Goal: Check status: Check status

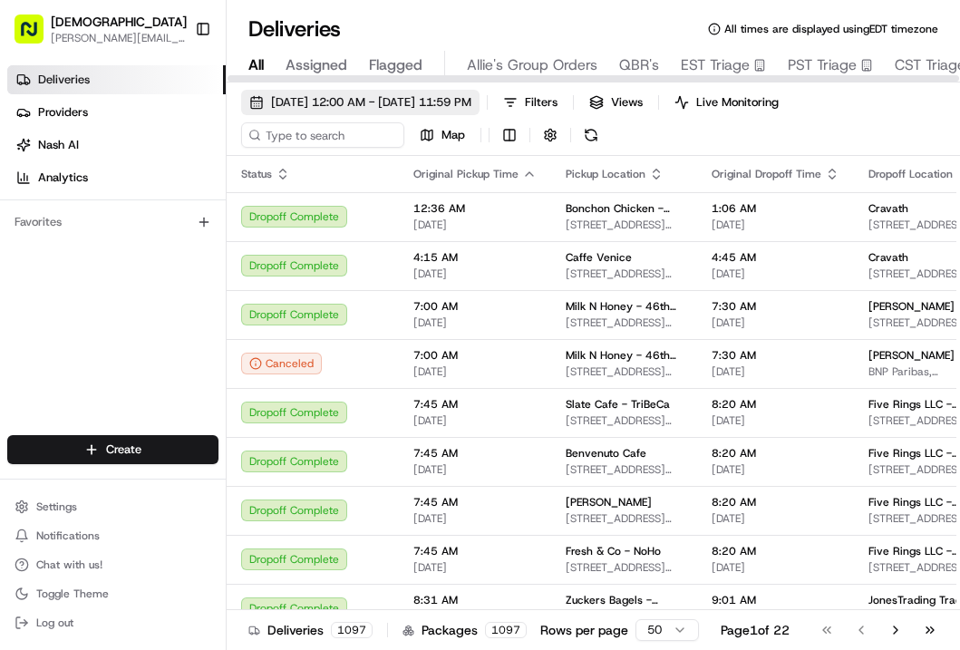
click at [316, 100] on span "[DATE] 12:00 AM - [DATE] 11:59 PM" at bounding box center [371, 102] width 200 height 16
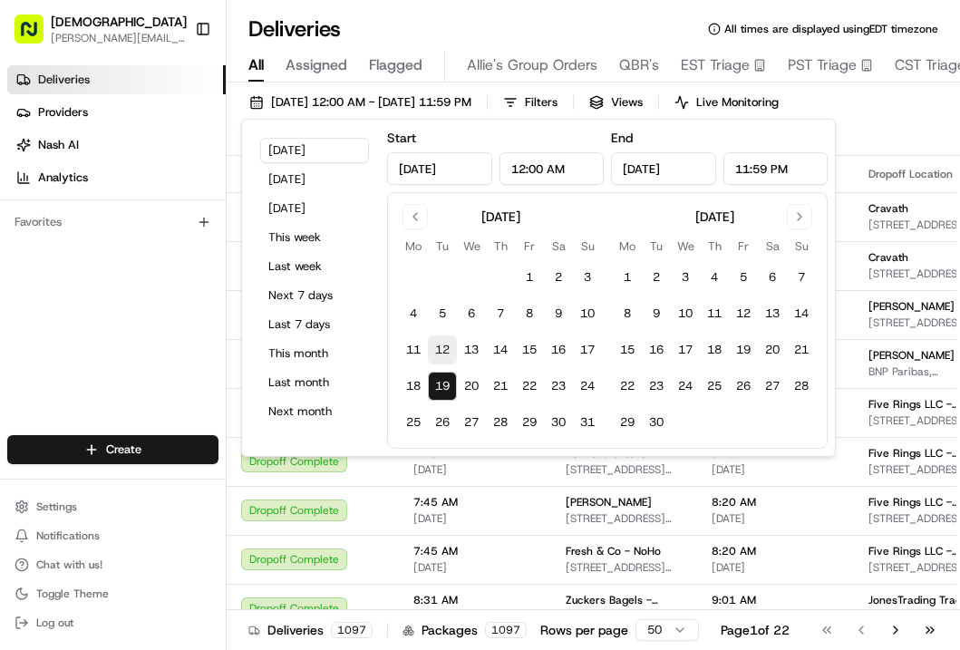
click at [445, 344] on button "12" at bounding box center [442, 349] width 29 height 29
type input "[DATE]"
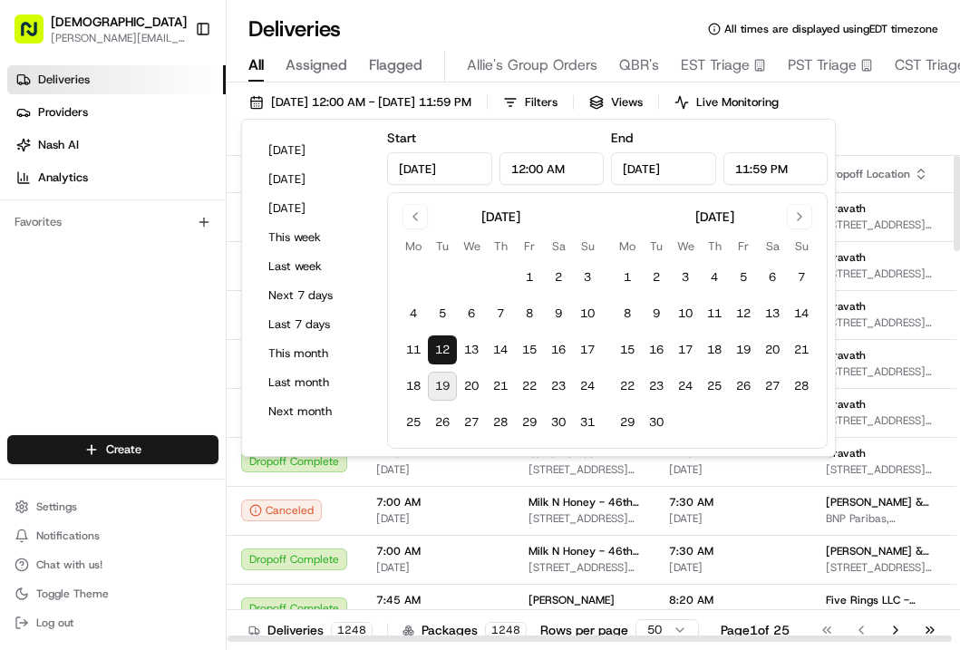
click at [199, 325] on div "Deliveries Providers [PERSON_NAME] Analytics Favorites" at bounding box center [113, 252] width 226 height 388
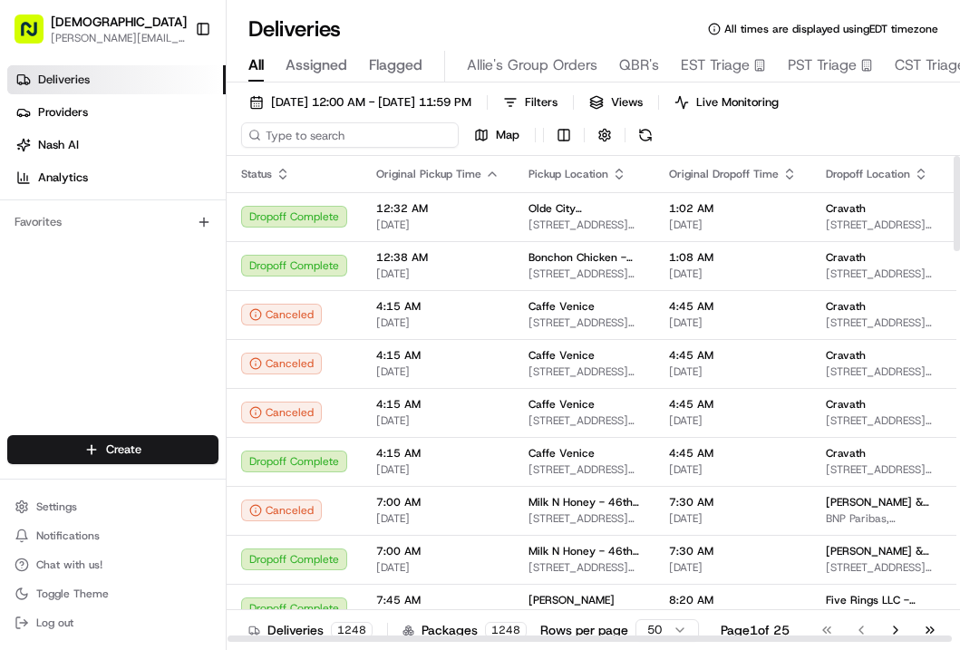
click at [329, 129] on input at bounding box center [350, 134] width 218 height 25
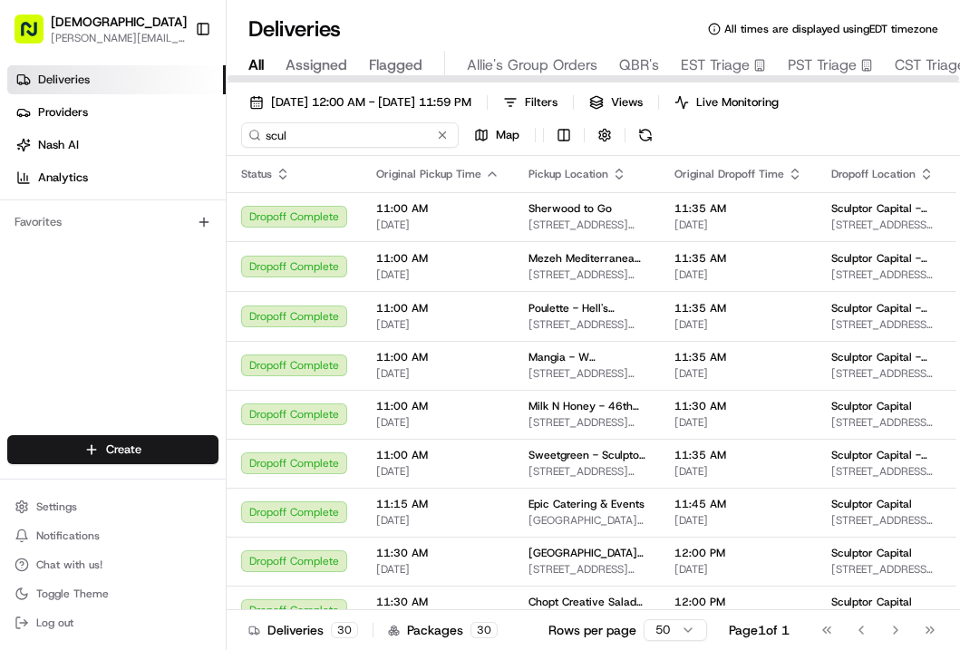
click at [376, 129] on input "scul" at bounding box center [350, 134] width 218 height 25
type input "sculptor"
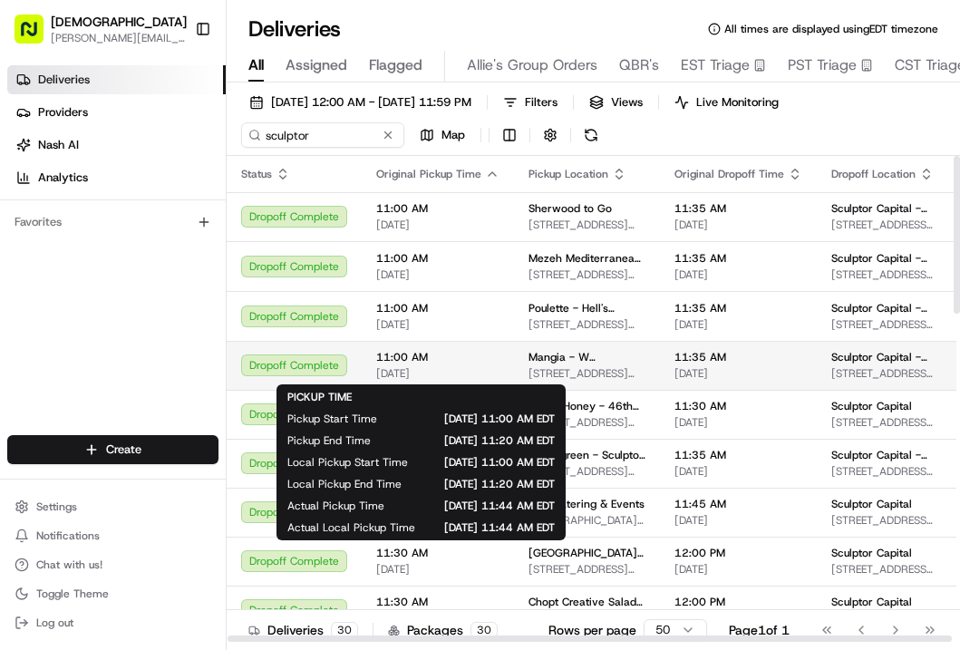
click at [467, 365] on div "11:00 AM [DATE]" at bounding box center [437, 365] width 123 height 31
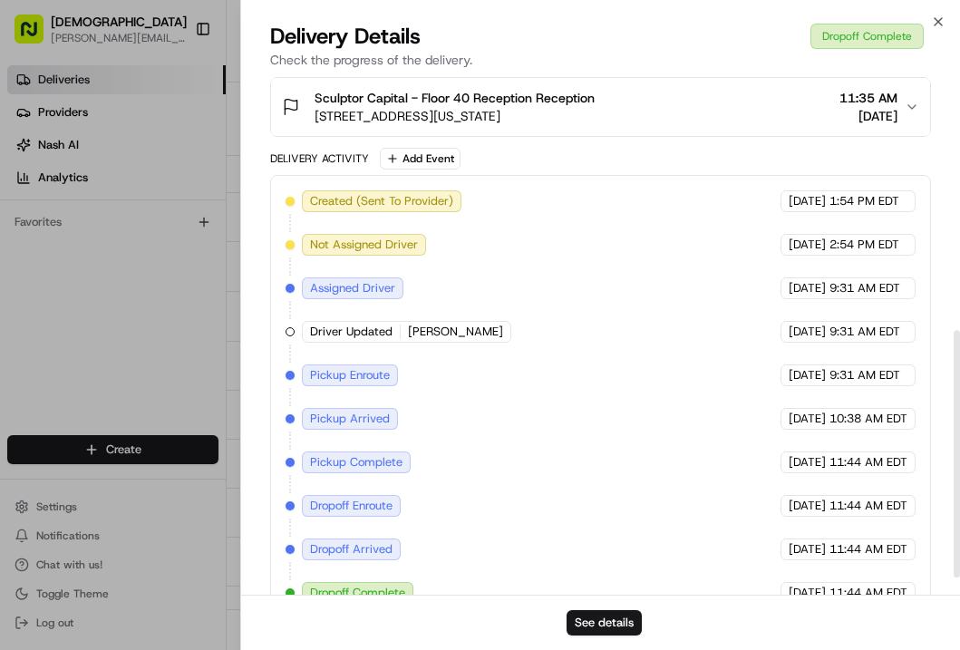
scroll to position [567, 0]
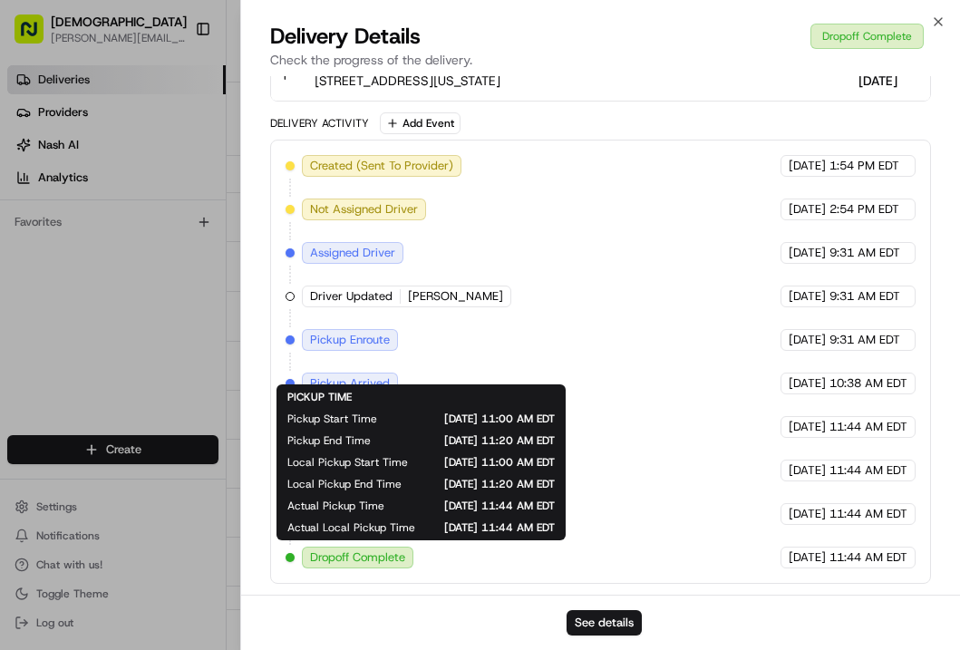
click at [653, 443] on div "Created (Sent To Provider) Dropcar ([GEOGRAPHIC_DATA] 1) [DATE] 1:54 PM EDT Not…" at bounding box center [601, 361] width 630 height 413
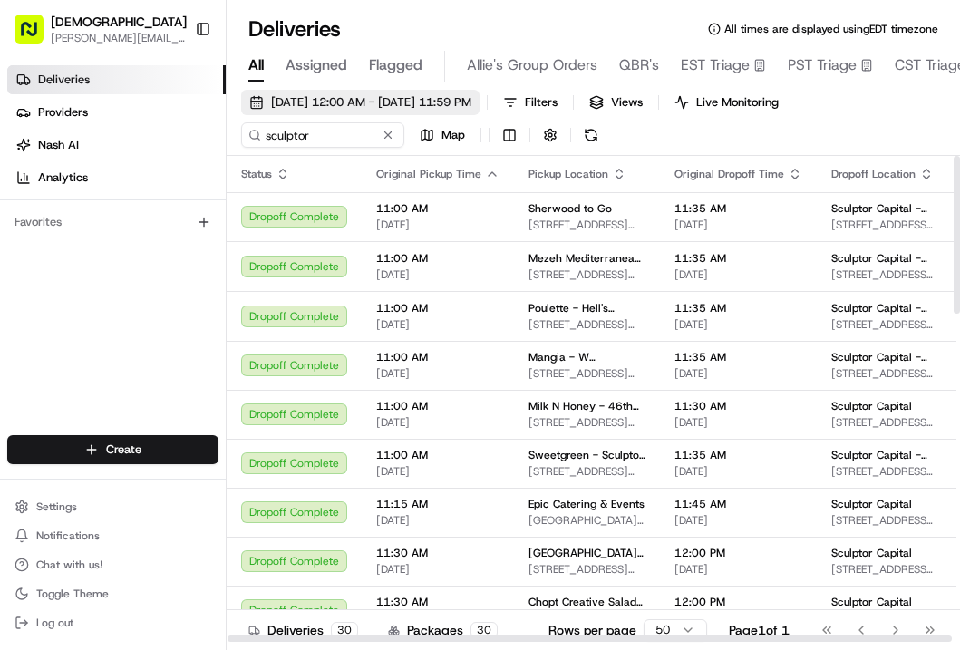
click at [314, 105] on span "[DATE] 12:00 AM - [DATE] 11:59 PM" at bounding box center [371, 102] width 200 height 16
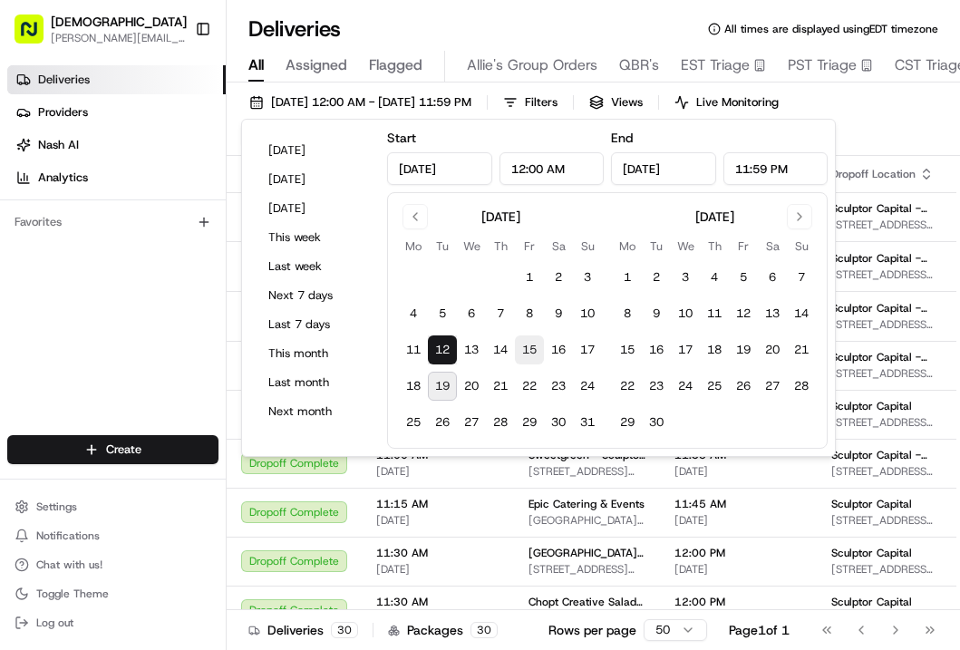
click at [529, 349] on button "15" at bounding box center [529, 349] width 29 height 29
type input "[DATE]"
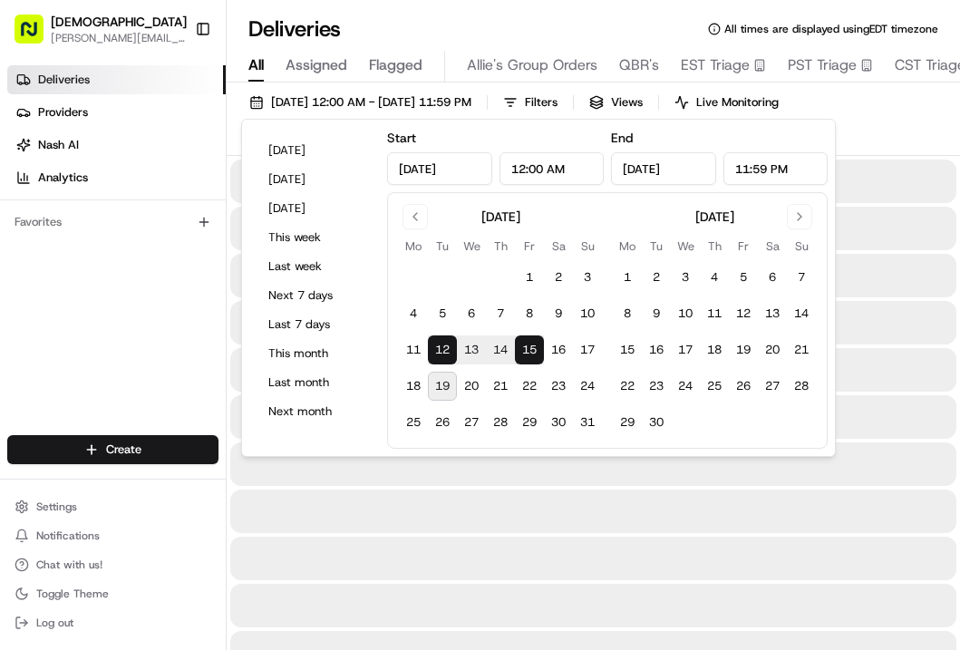
click at [183, 313] on div "Deliveries Providers [PERSON_NAME] Analytics Favorites" at bounding box center [113, 252] width 226 height 388
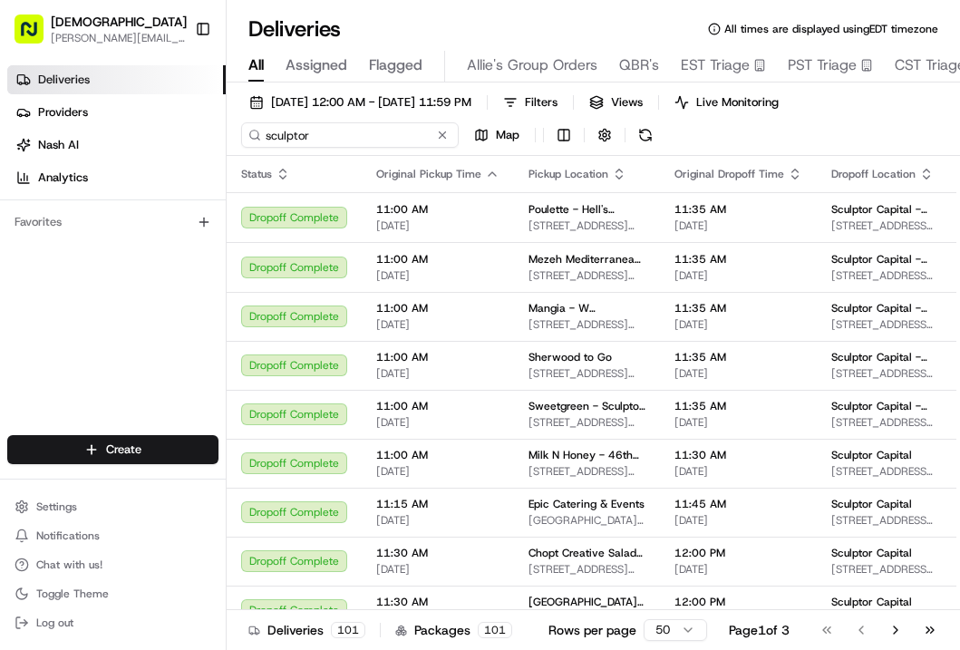
drag, startPoint x: 324, startPoint y: 138, endPoint x: 239, endPoint y: 135, distance: 85.2
click at [239, 135] on div "[DATE] 12:00 AM - [DATE] 11:59 PM Filters Views Live Monitoring sculptor Map" at bounding box center [593, 123] width 733 height 66
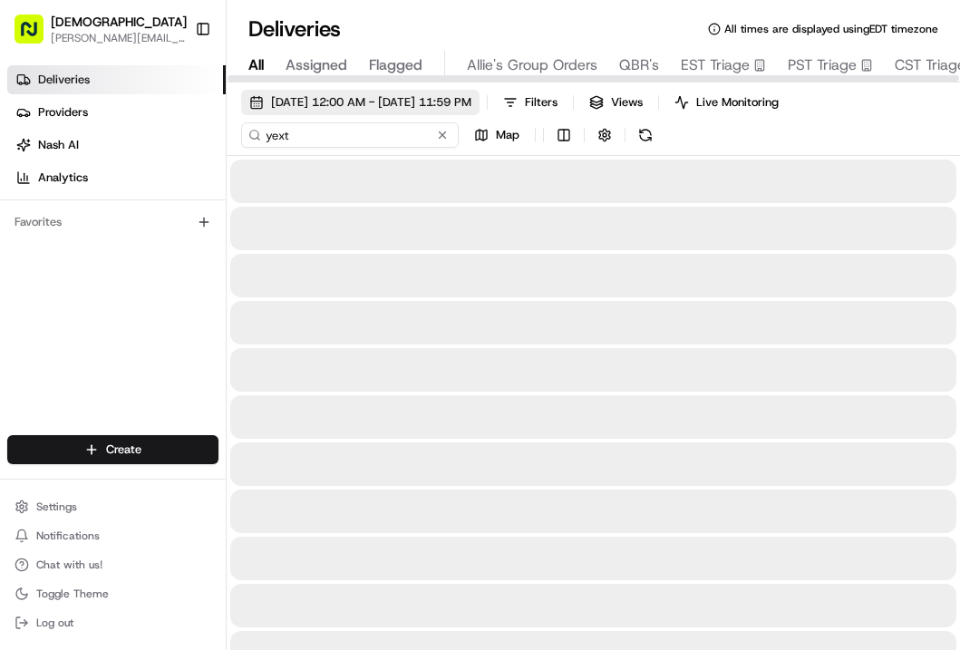
type input "yext"
click at [436, 105] on span "[DATE] 12:00 AM - [DATE] 11:59 PM" at bounding box center [371, 102] width 200 height 16
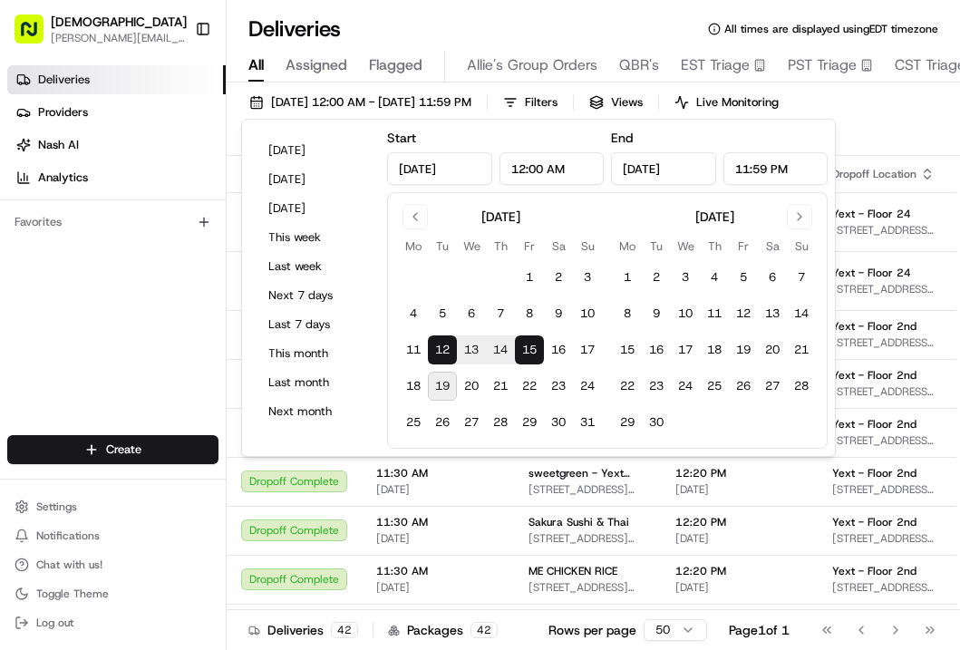
click at [531, 353] on button "15" at bounding box center [529, 349] width 29 height 29
type input "[DATE]"
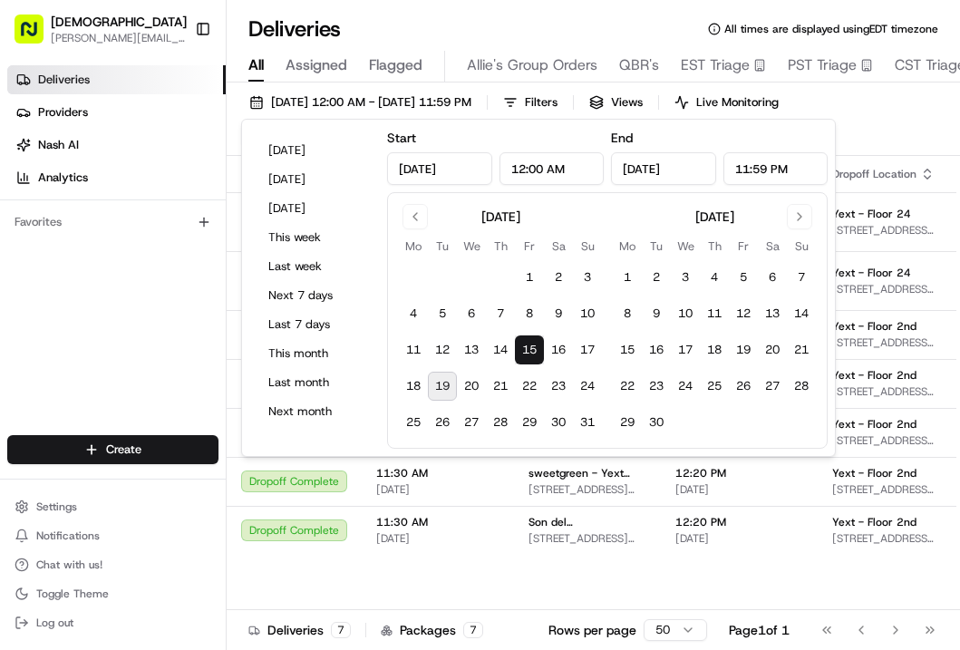
click at [883, 134] on div "[DATE] 12:00 AM - [DATE] 11:59 PM Filters Views Live Monitoring yext Map" at bounding box center [593, 123] width 733 height 66
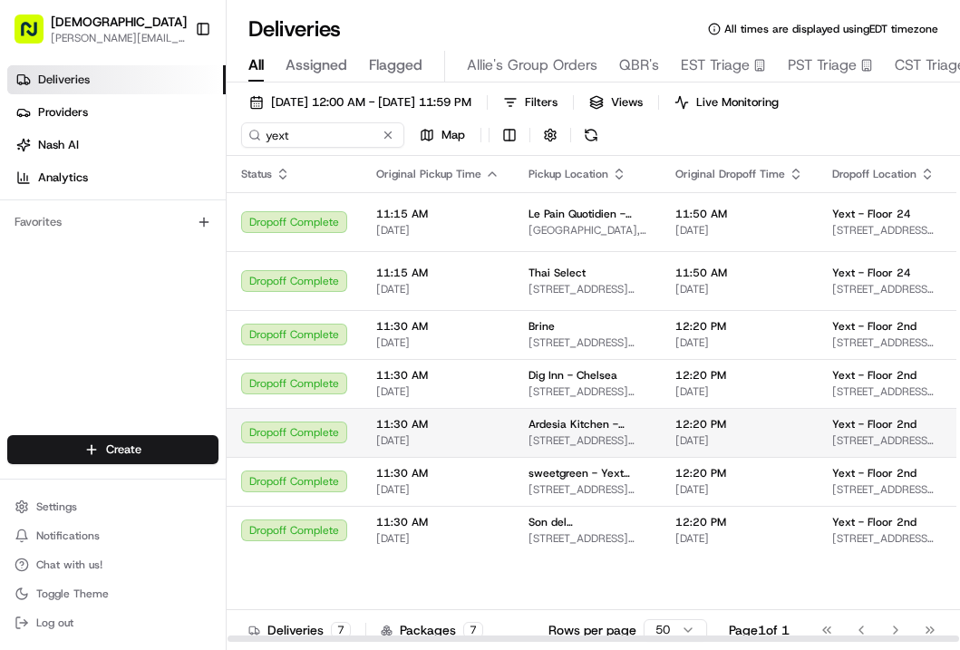
click at [491, 447] on span "[DATE]" at bounding box center [437, 440] width 123 height 15
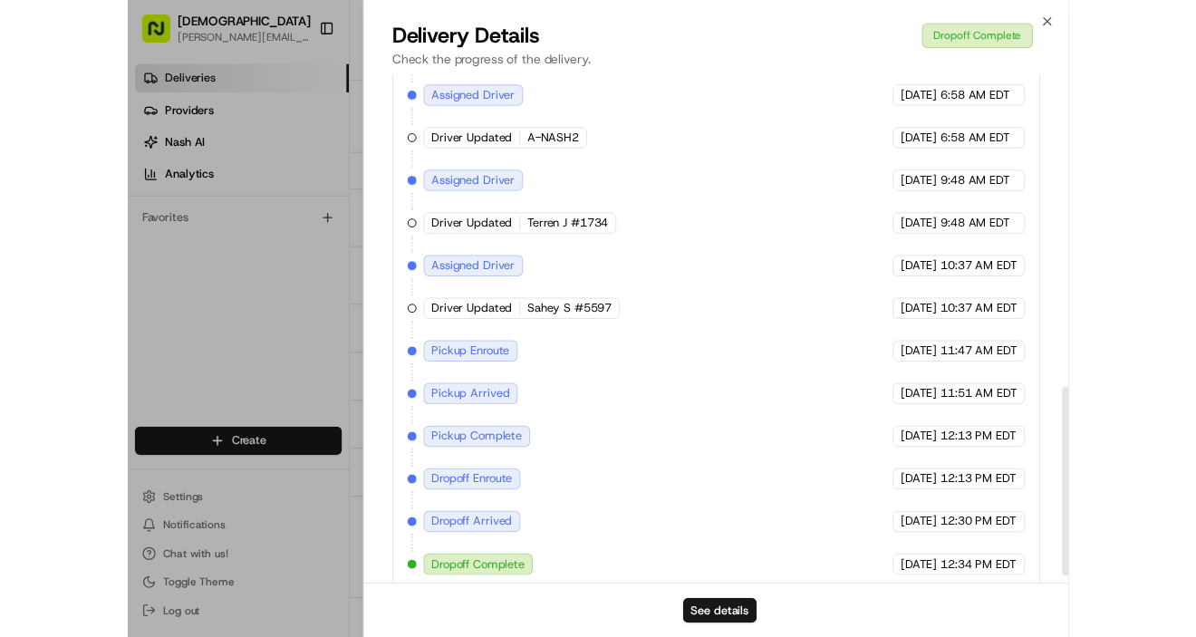
scroll to position [872, 0]
